Goal: Book appointment/travel/reservation

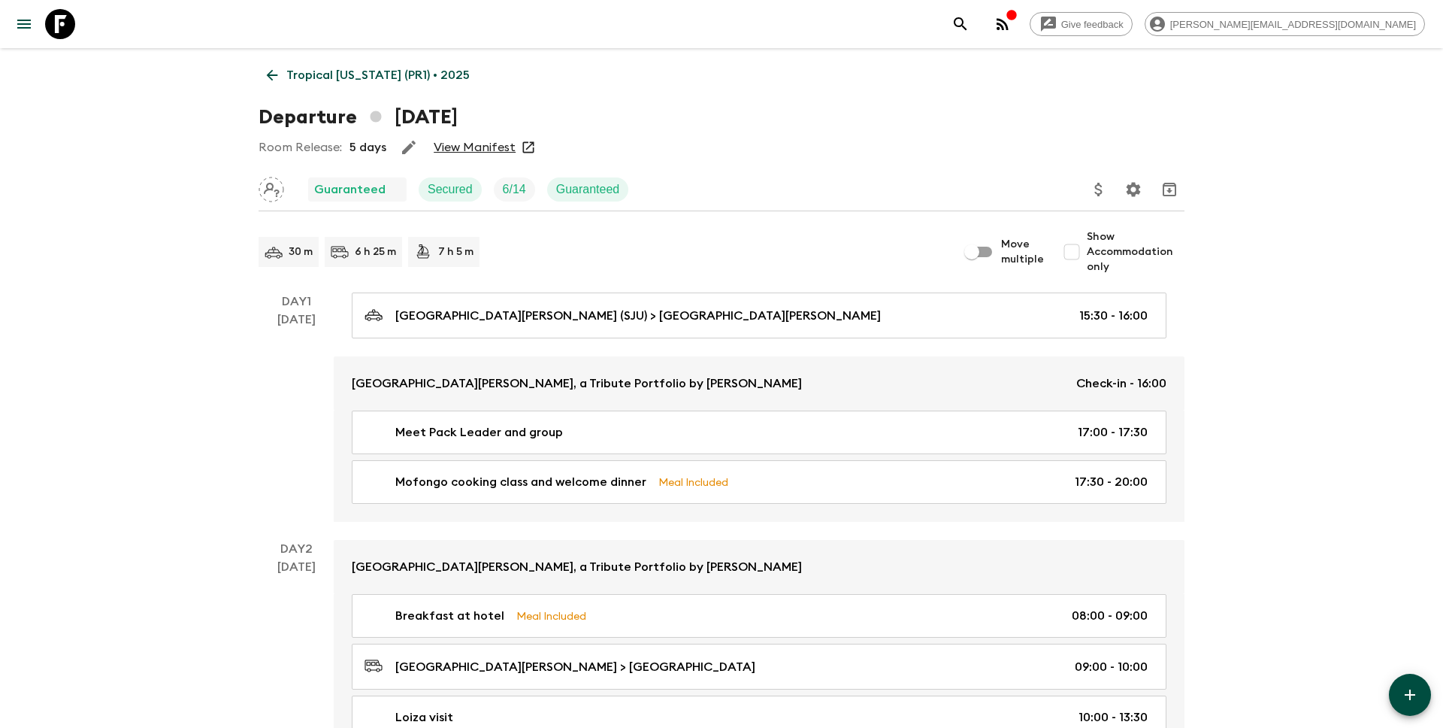
scroll to position [789, 0]
click at [354, 77] on p "Tropical [US_STATE] (PR1) • 2025" at bounding box center [377, 75] width 183 height 18
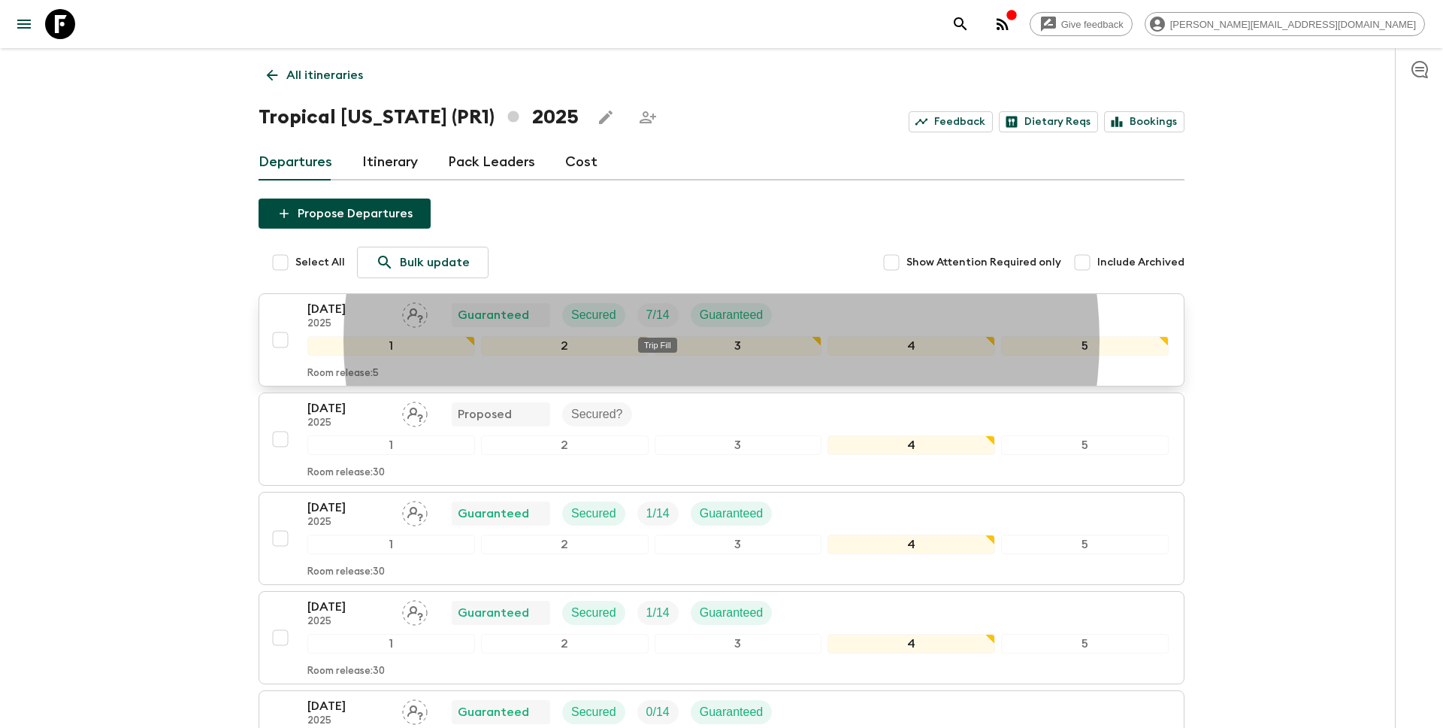
click at [652, 313] on p "7 / 14" at bounding box center [657, 315] width 23 height 18
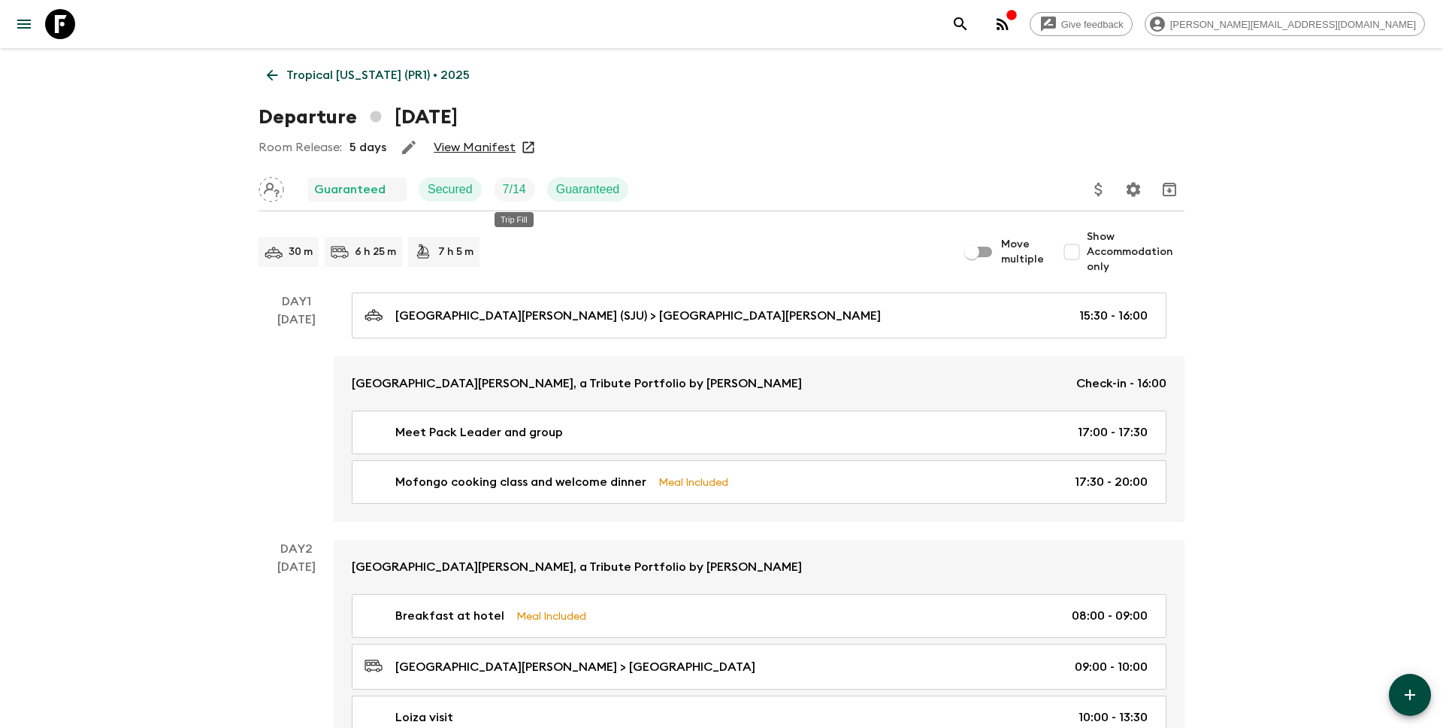
click at [506, 186] on p "7 / 14" at bounding box center [514, 189] width 23 height 18
click at [574, 189] on p "Guaranteed" at bounding box center [588, 189] width 64 height 18
click at [474, 153] on link "View Manifest" at bounding box center [475, 147] width 82 height 15
click at [344, 75] on p "Tropical [US_STATE] (PR1) • 2025" at bounding box center [377, 75] width 183 height 18
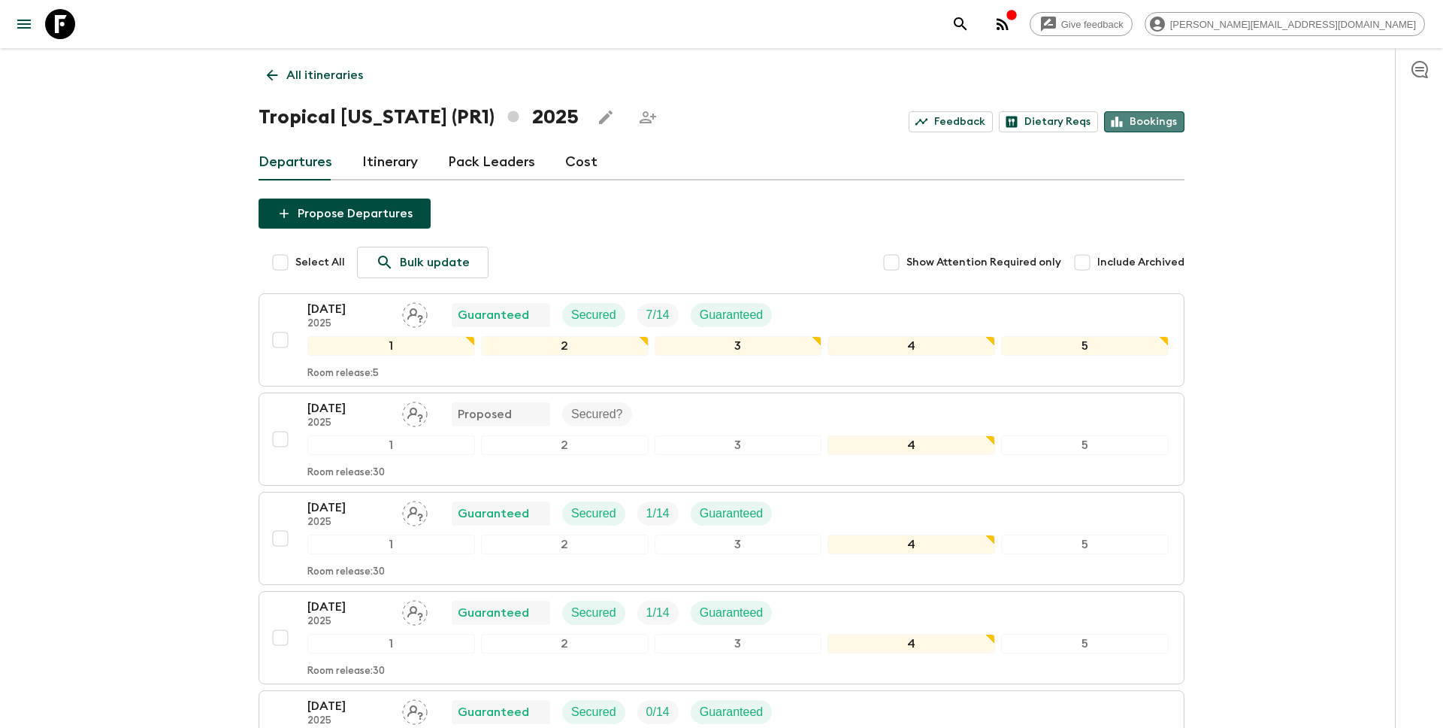
click at [1148, 120] on link "Bookings" at bounding box center [1144, 121] width 80 height 21
